Goal: Task Accomplishment & Management: Use online tool/utility

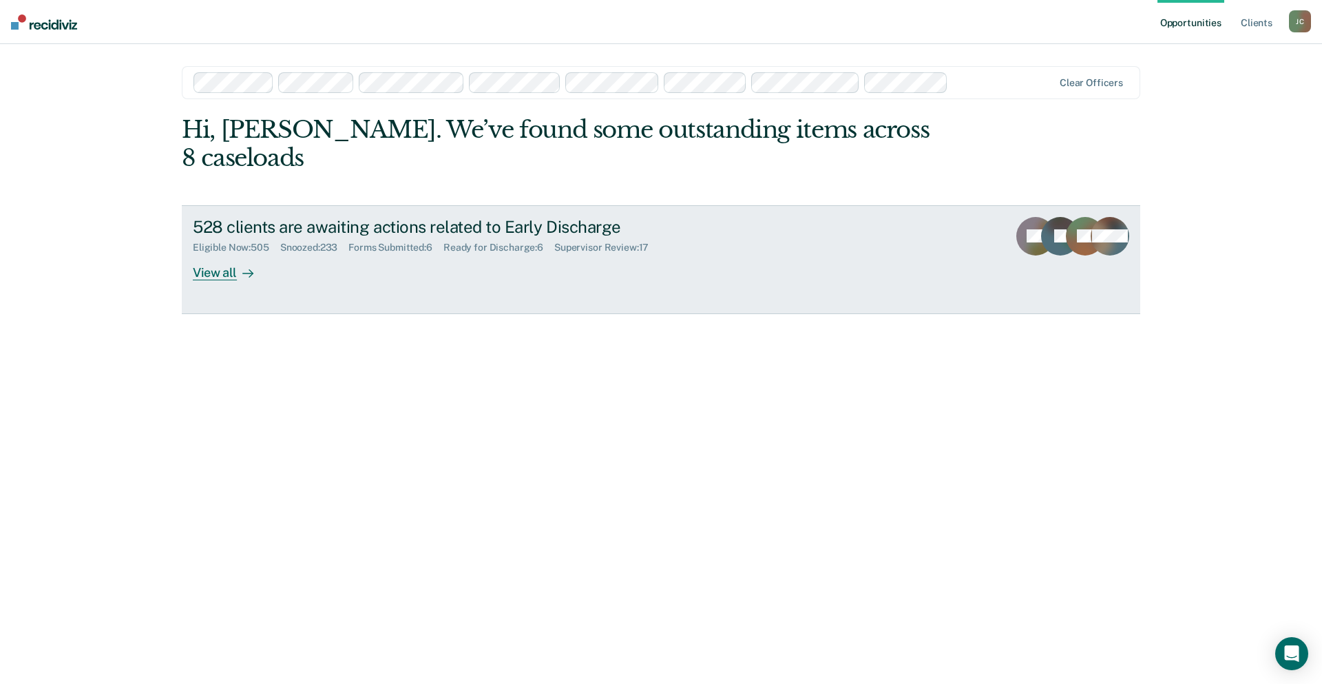
drag, startPoint x: 0, startPoint y: 0, endPoint x: 921, endPoint y: 239, distance: 951.8
click at [921, 239] on link "528 clients are awaiting actions related to Early Discharge Eligible Now : 505 …" at bounding box center [661, 259] width 958 height 109
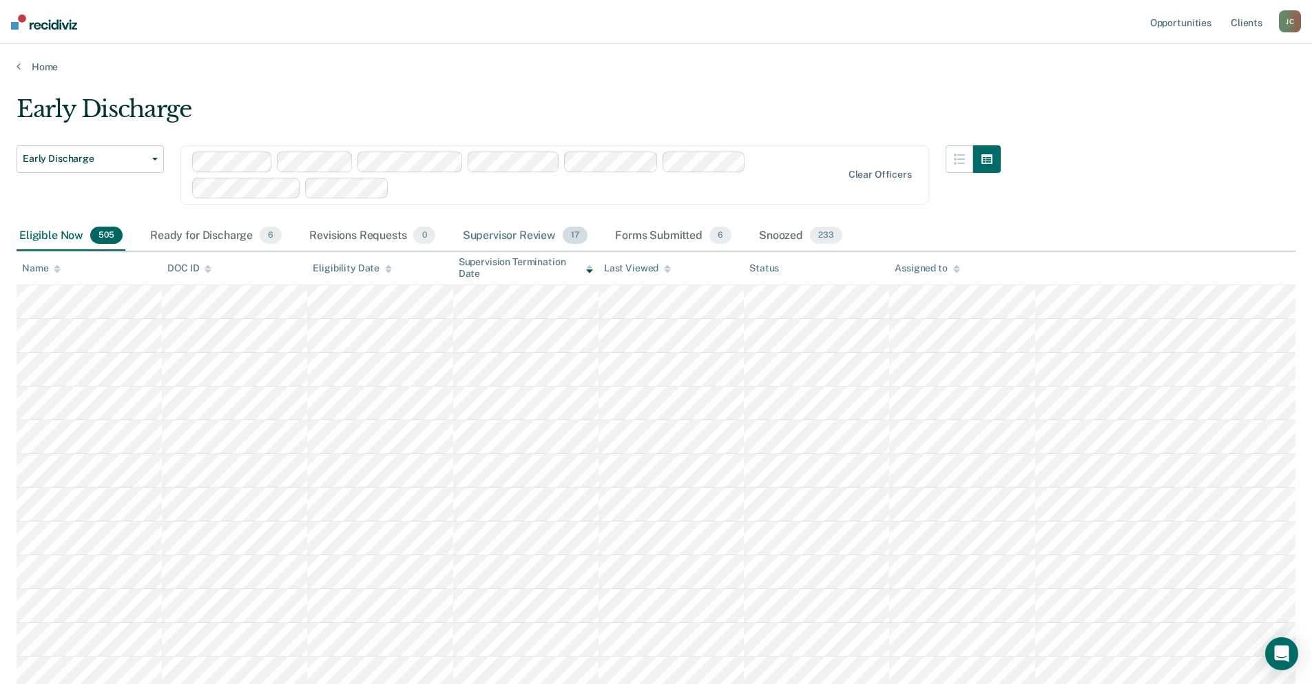
click at [496, 240] on div "Supervisor Review 17" at bounding box center [525, 236] width 130 height 30
